Goal: Task Accomplishment & Management: Complete application form

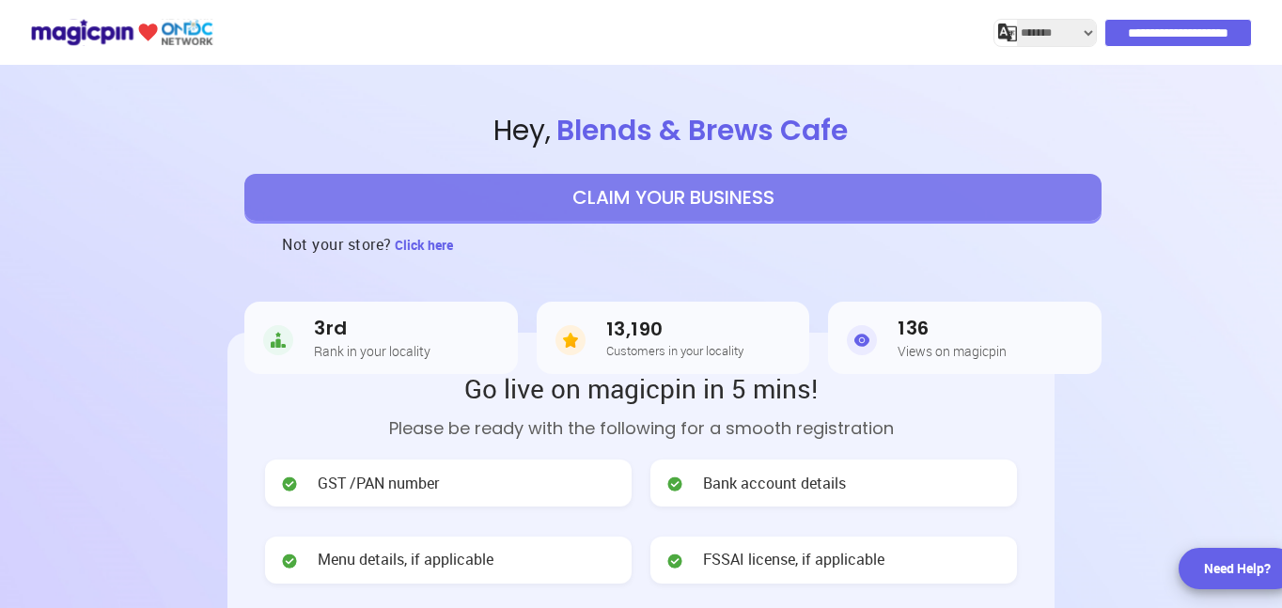
select select "*******"
click at [636, 208] on button "CLAIM YOUR BUSINESS" at bounding box center [672, 197] width 857 height 47
select select "*******"
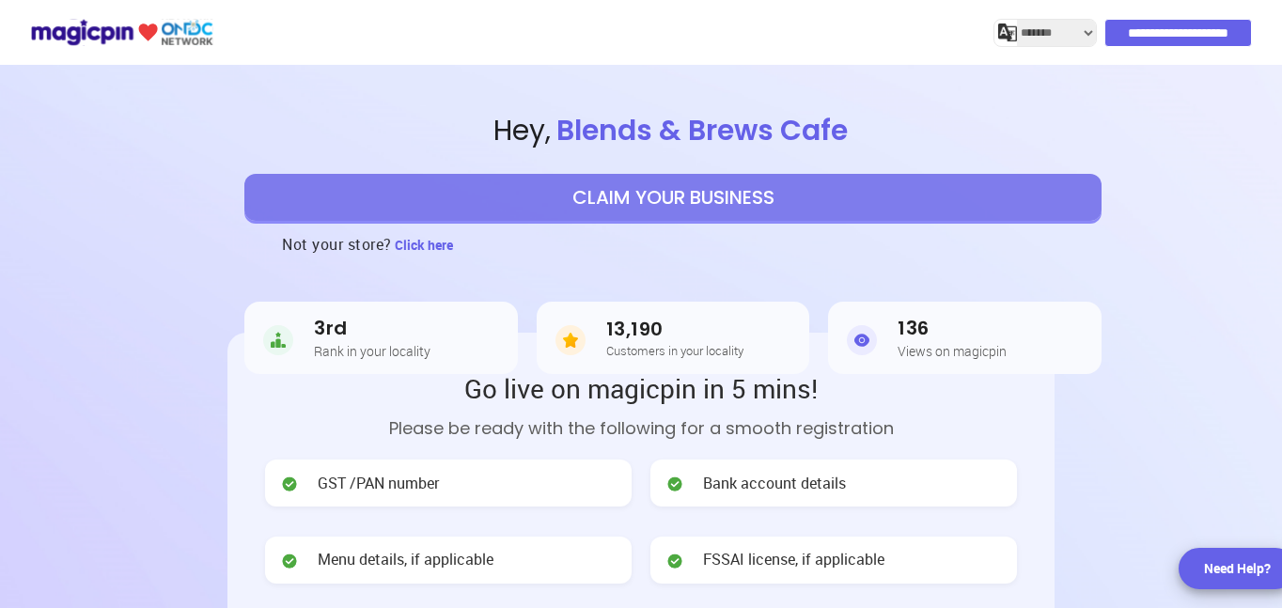
click at [827, 193] on button "CLAIM YOUR BUSINESS" at bounding box center [672, 197] width 857 height 47
